Goal: Task Accomplishment & Management: Manage account settings

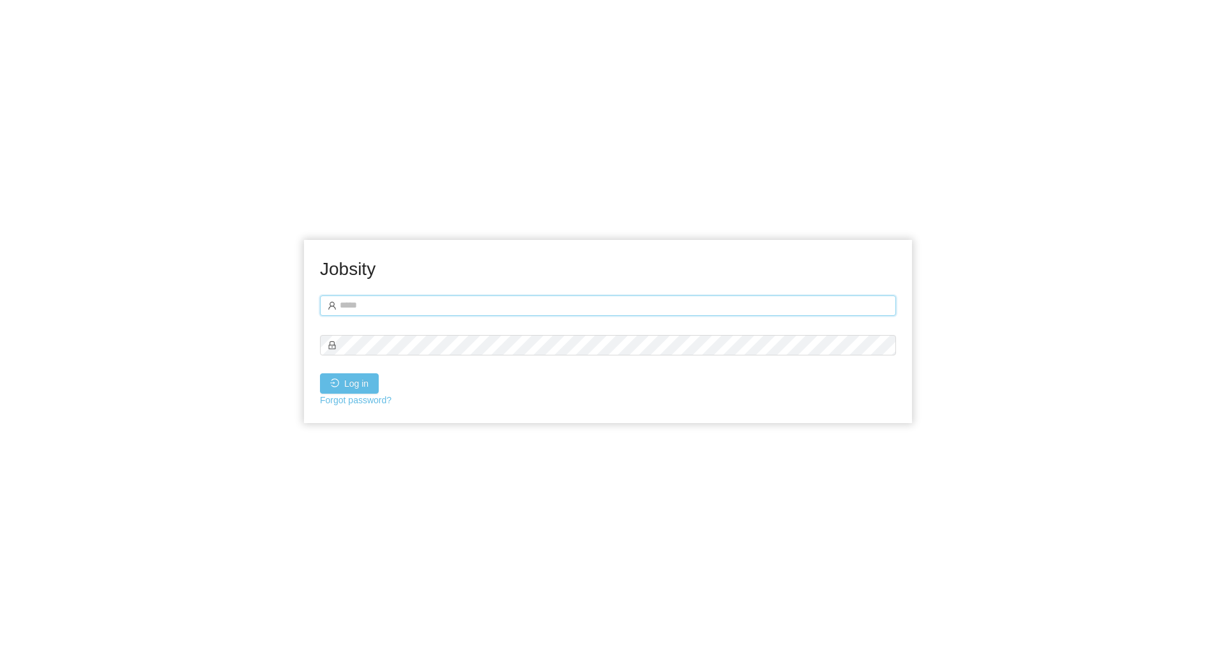
click at [396, 298] on input "text" at bounding box center [608, 306] width 576 height 20
type input "**********"
click at [320, 373] on button "Log in" at bounding box center [349, 383] width 59 height 20
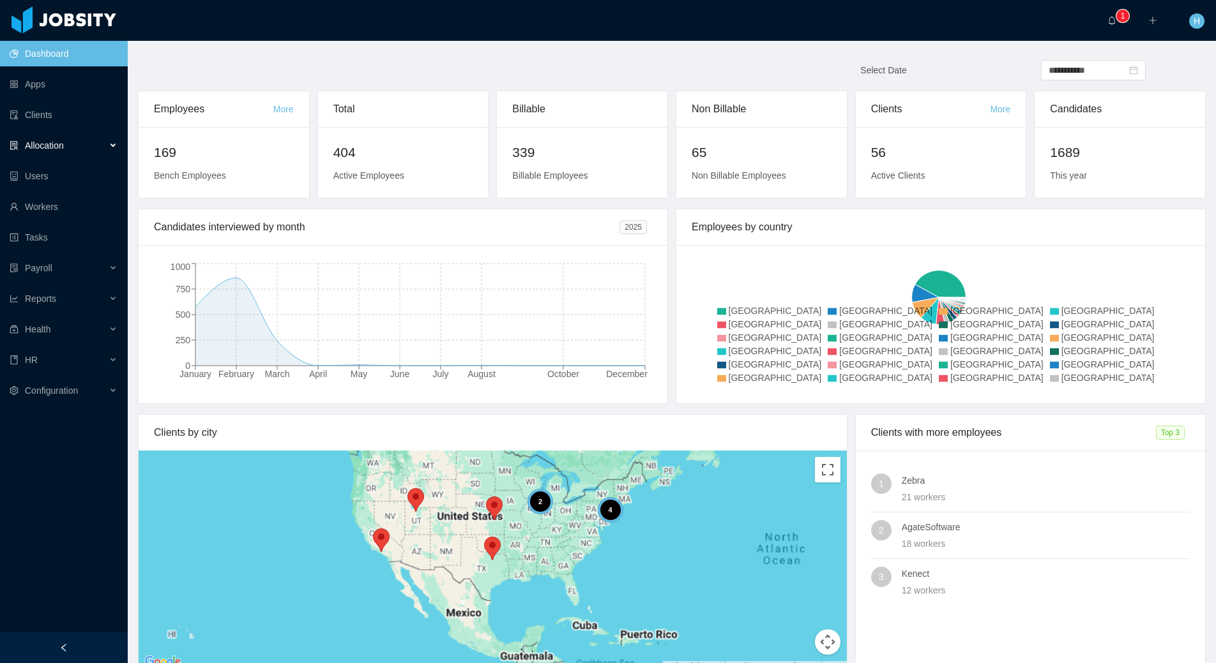
click at [94, 149] on div "Allocation" at bounding box center [64, 146] width 128 height 26
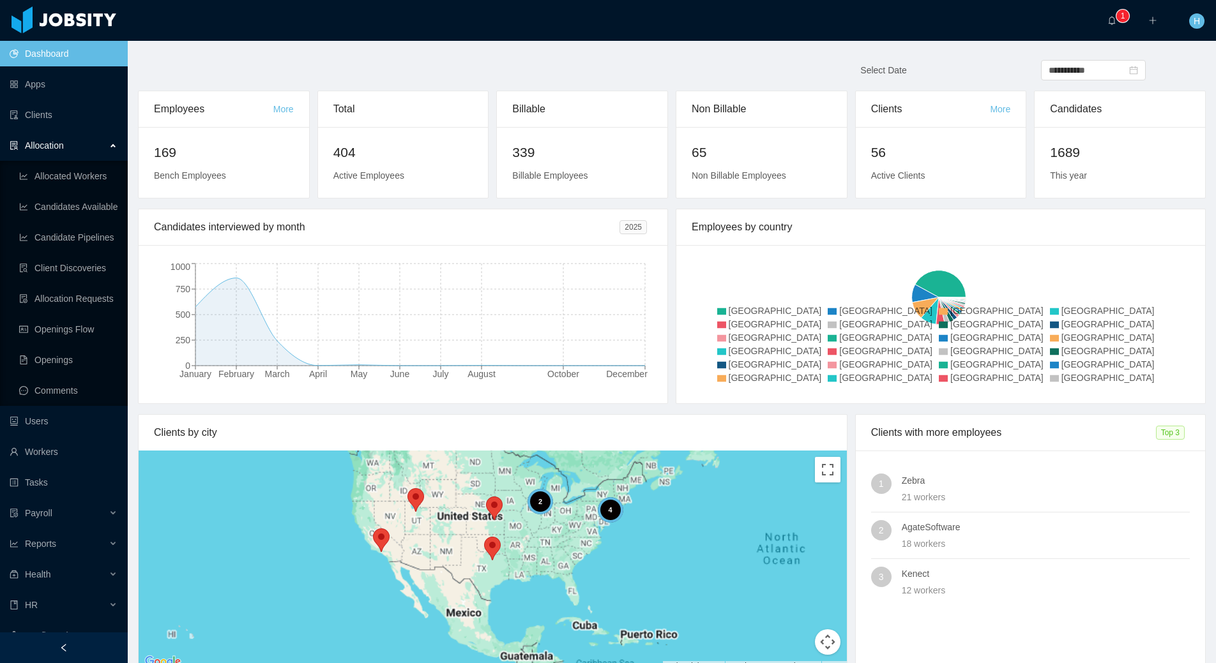
click at [50, 147] on span "Allocation" at bounding box center [44, 145] width 39 height 10
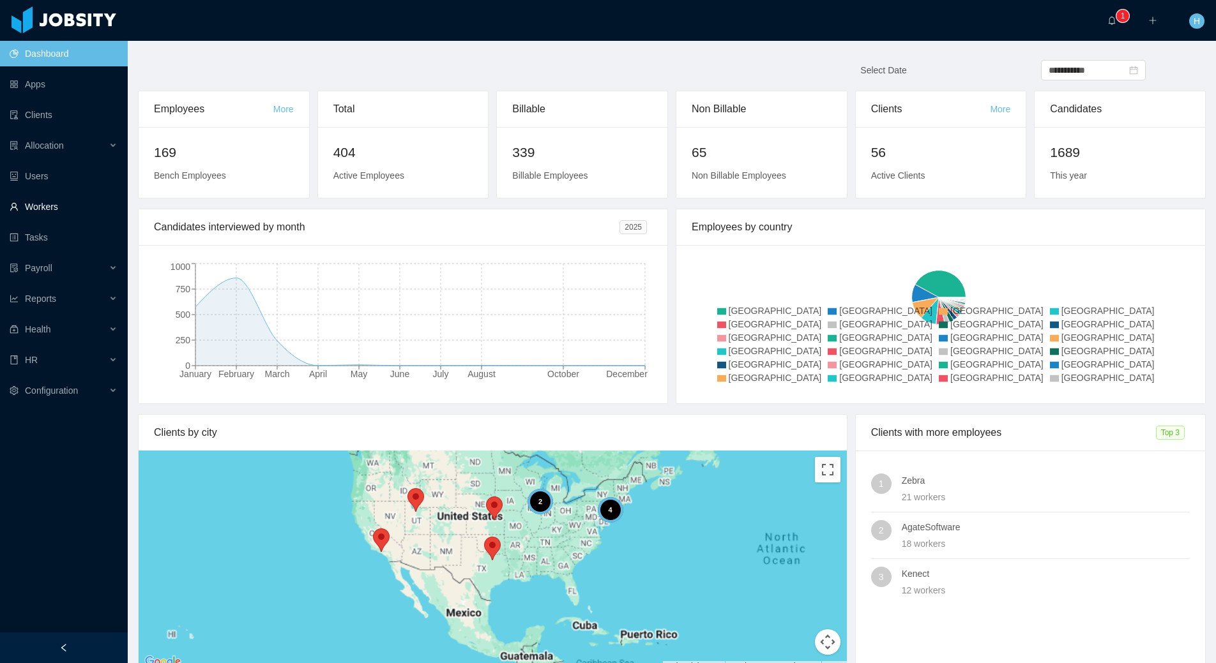
click at [47, 205] on link "Workers" at bounding box center [64, 207] width 108 height 26
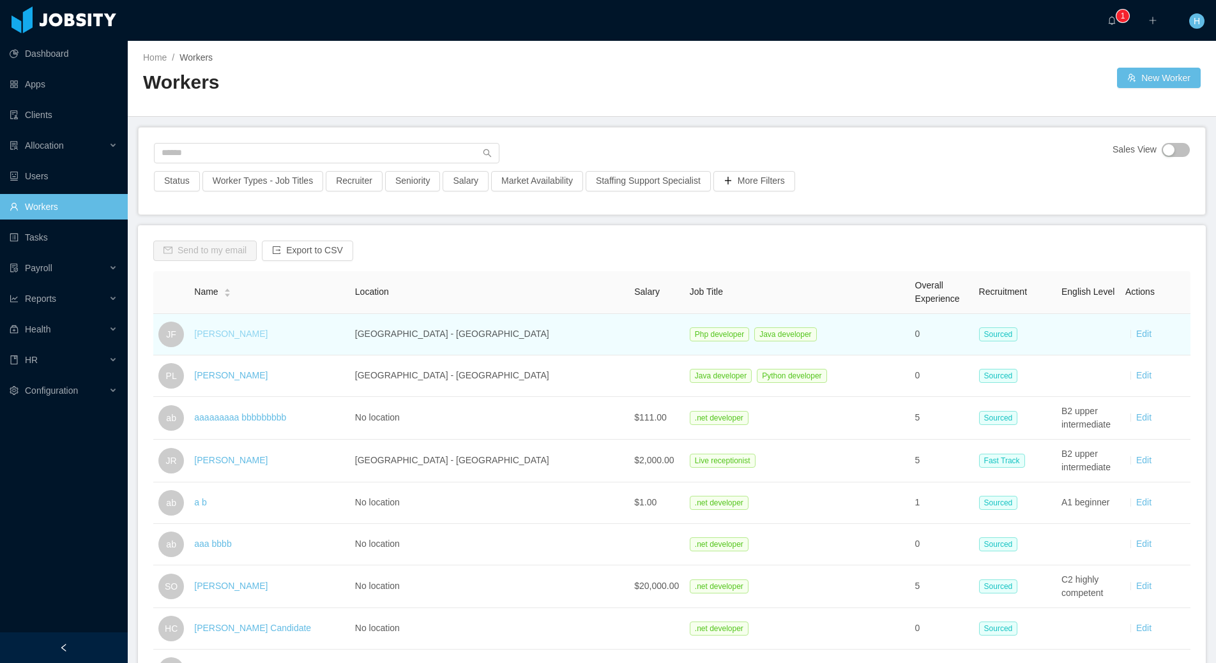
click at [234, 331] on link "[PERSON_NAME]" at bounding box center [230, 334] width 73 height 10
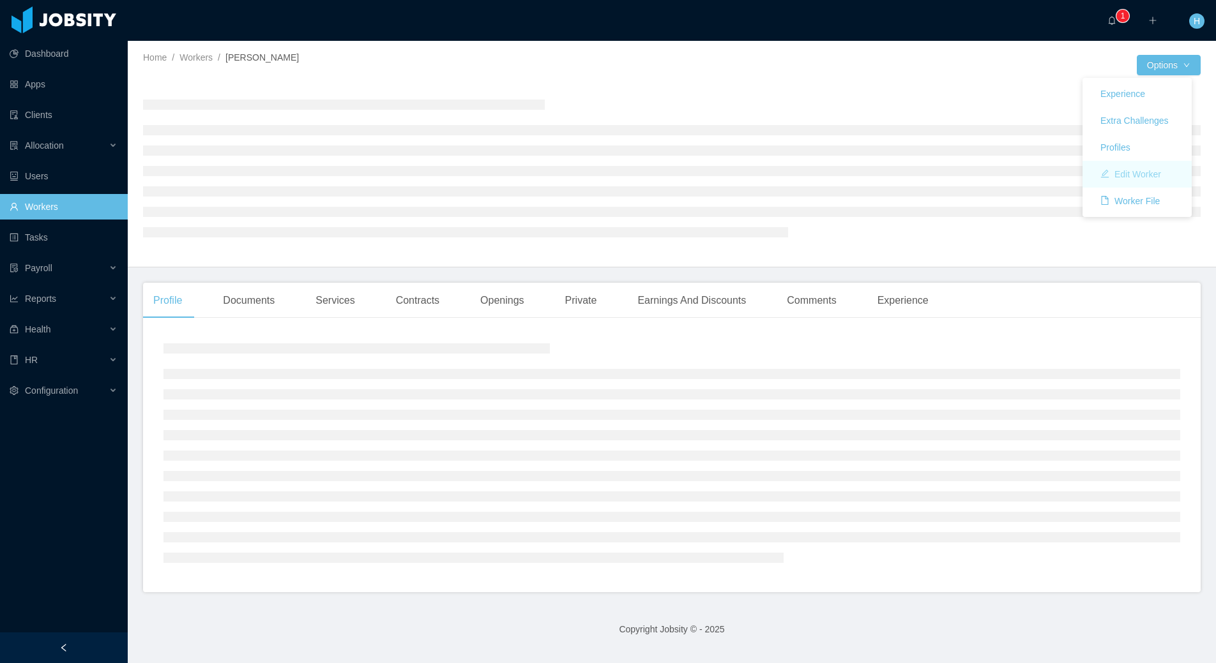
click at [1127, 177] on button "Edit Worker" at bounding box center [1130, 174] width 81 height 20
